Goal: Task Accomplishment & Management: Manage account settings

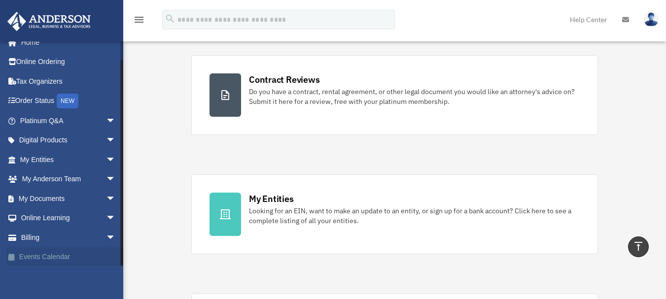
scroll to position [14, 0]
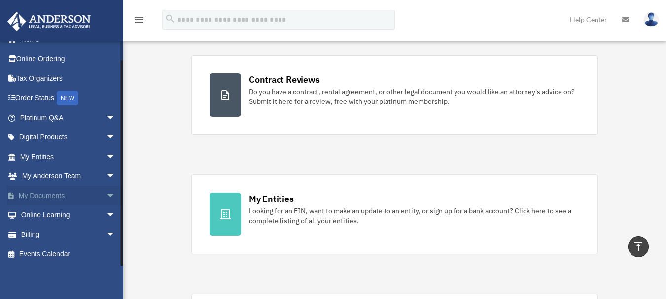
click at [58, 194] on link "My Documents arrow_drop_down" at bounding box center [69, 196] width 124 height 20
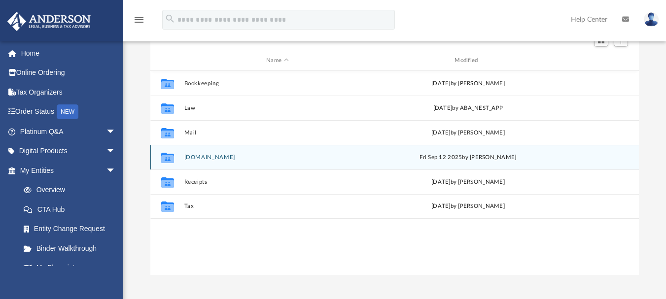
scroll to position [148, 0]
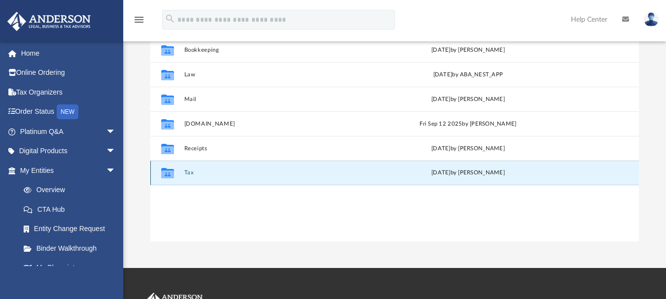
click at [188, 175] on button "Tax" at bounding box center [277, 172] width 186 height 6
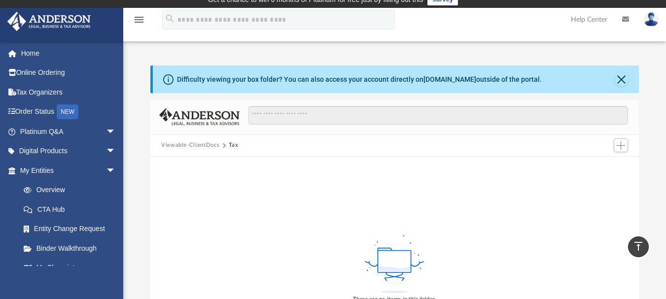
scroll to position [0, 0]
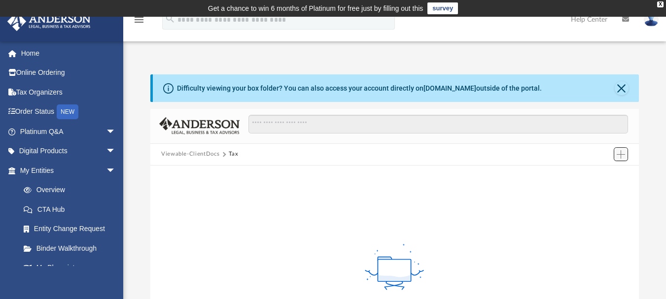
click at [617, 156] on span "Add" at bounding box center [620, 154] width 8 height 8
click at [600, 174] on li "Upload" at bounding box center [607, 174] width 32 height 10
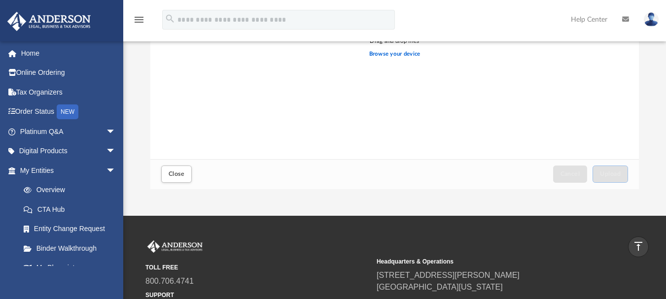
scroll to position [194, 0]
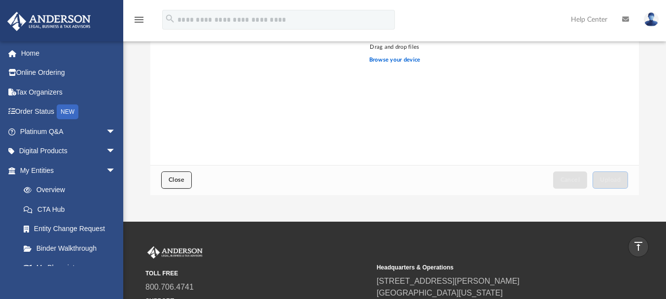
click at [173, 182] on span "Close" at bounding box center [176, 180] width 16 height 6
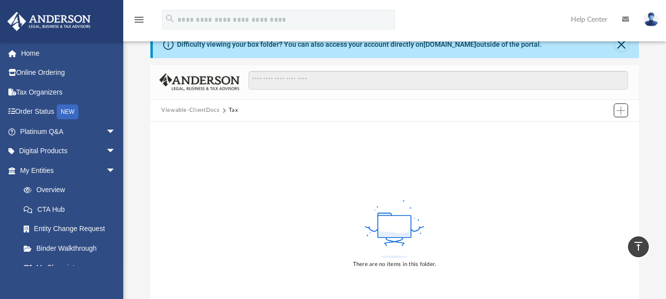
scroll to position [0, 0]
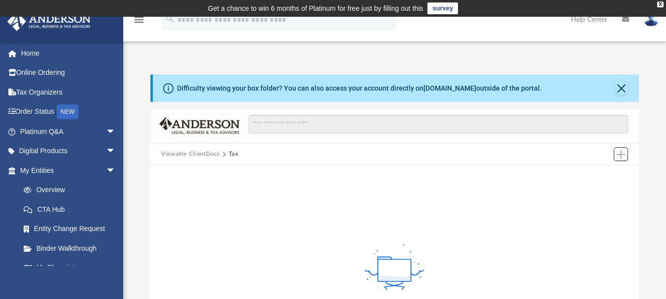
click at [620, 154] on span "Add" at bounding box center [620, 154] width 8 height 8
click at [607, 190] on li "New Folder" at bounding box center [607, 189] width 32 height 10
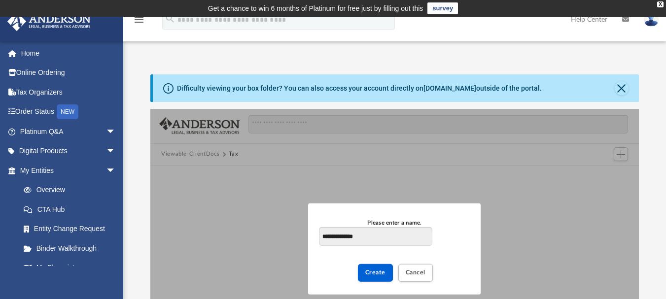
click at [325, 236] on input "**********" at bounding box center [375, 236] width 113 height 19
type input "**********"
click at [382, 272] on span "Create" at bounding box center [375, 272] width 20 height 6
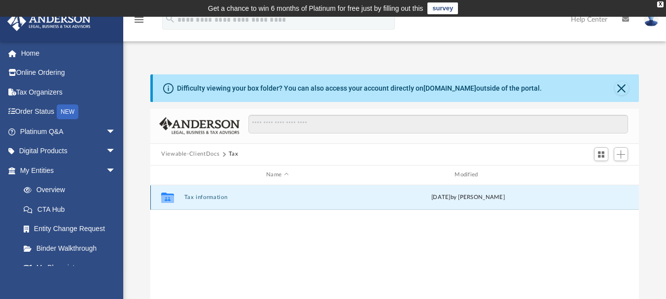
click at [201, 195] on button "Tax information" at bounding box center [277, 197] width 186 height 6
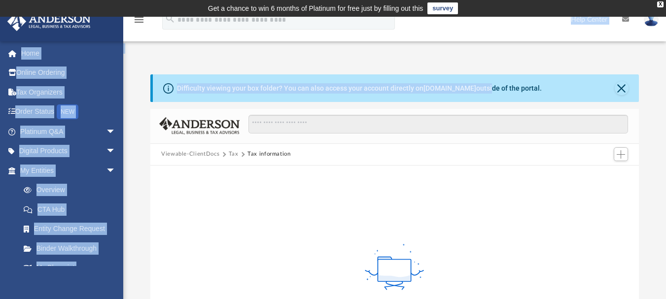
drag, startPoint x: 468, startPoint y: 64, endPoint x: 562, endPoint y: 38, distance: 97.5
click at [562, 38] on div "menu search Site Menu add [EMAIL_ADDRESS][DOMAIN_NAME] My Profile Reset Passwor…" at bounding box center [333, 216] width 666 height 399
click at [623, 153] on span "Add" at bounding box center [620, 154] width 8 height 8
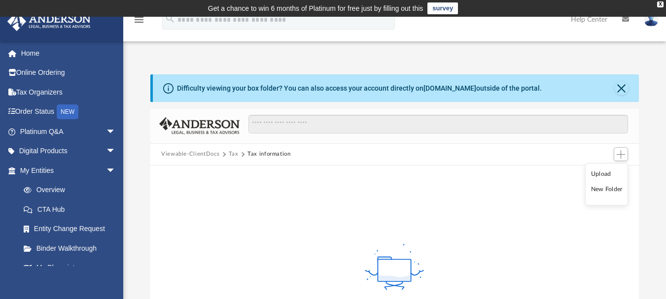
click at [597, 169] on li "Upload" at bounding box center [607, 174] width 32 height 10
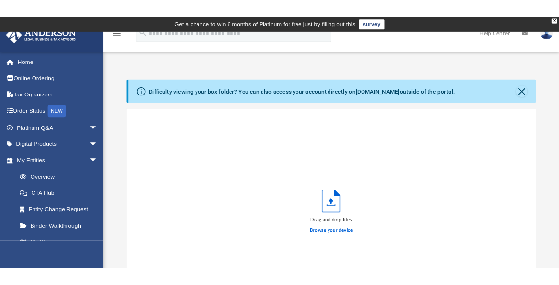
scroll to position [242, 385]
